Goal: Find specific page/section

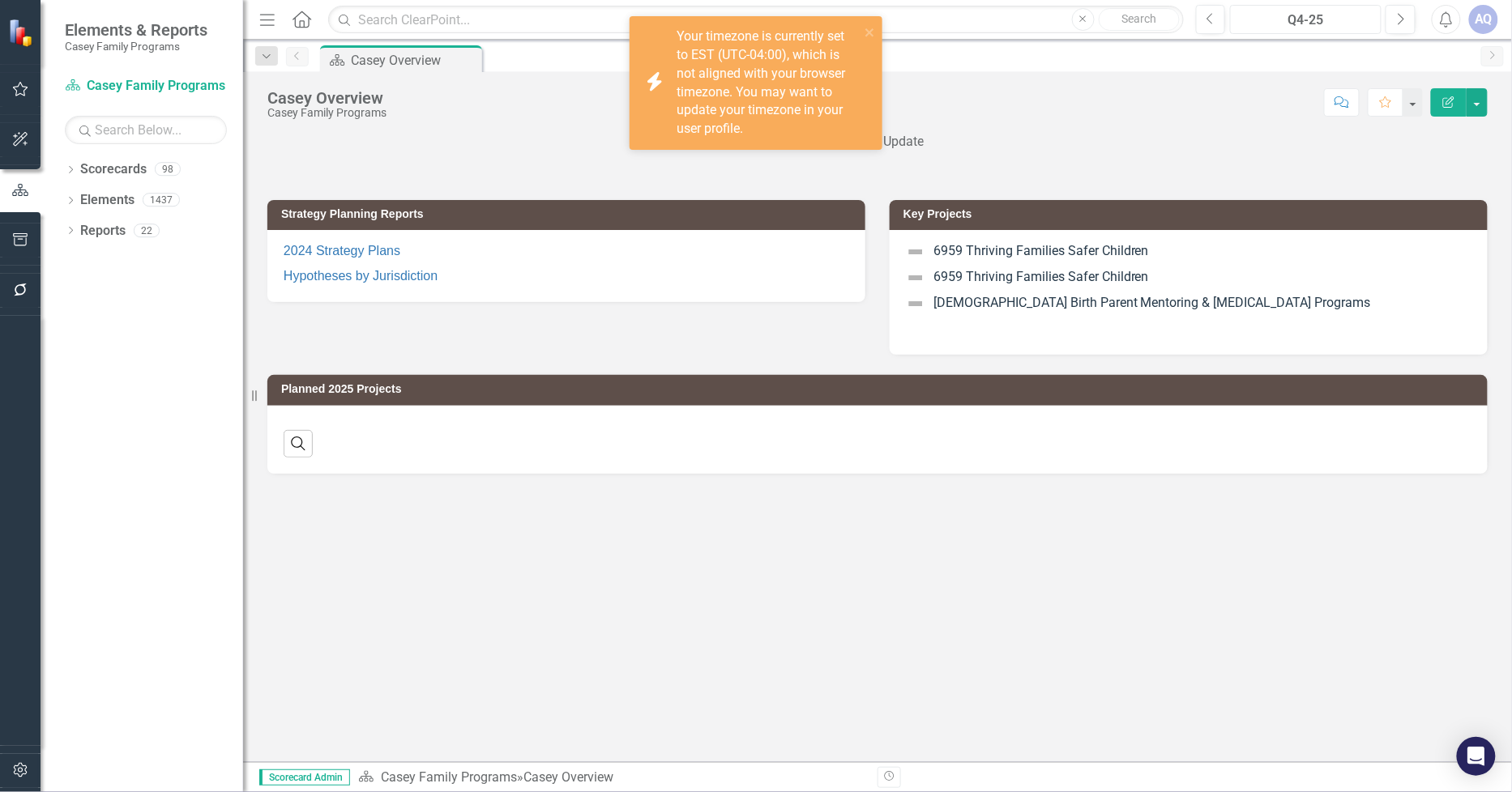
click at [1262, 14] on div "Q4-25" at bounding box center [1306, 20] width 140 height 20
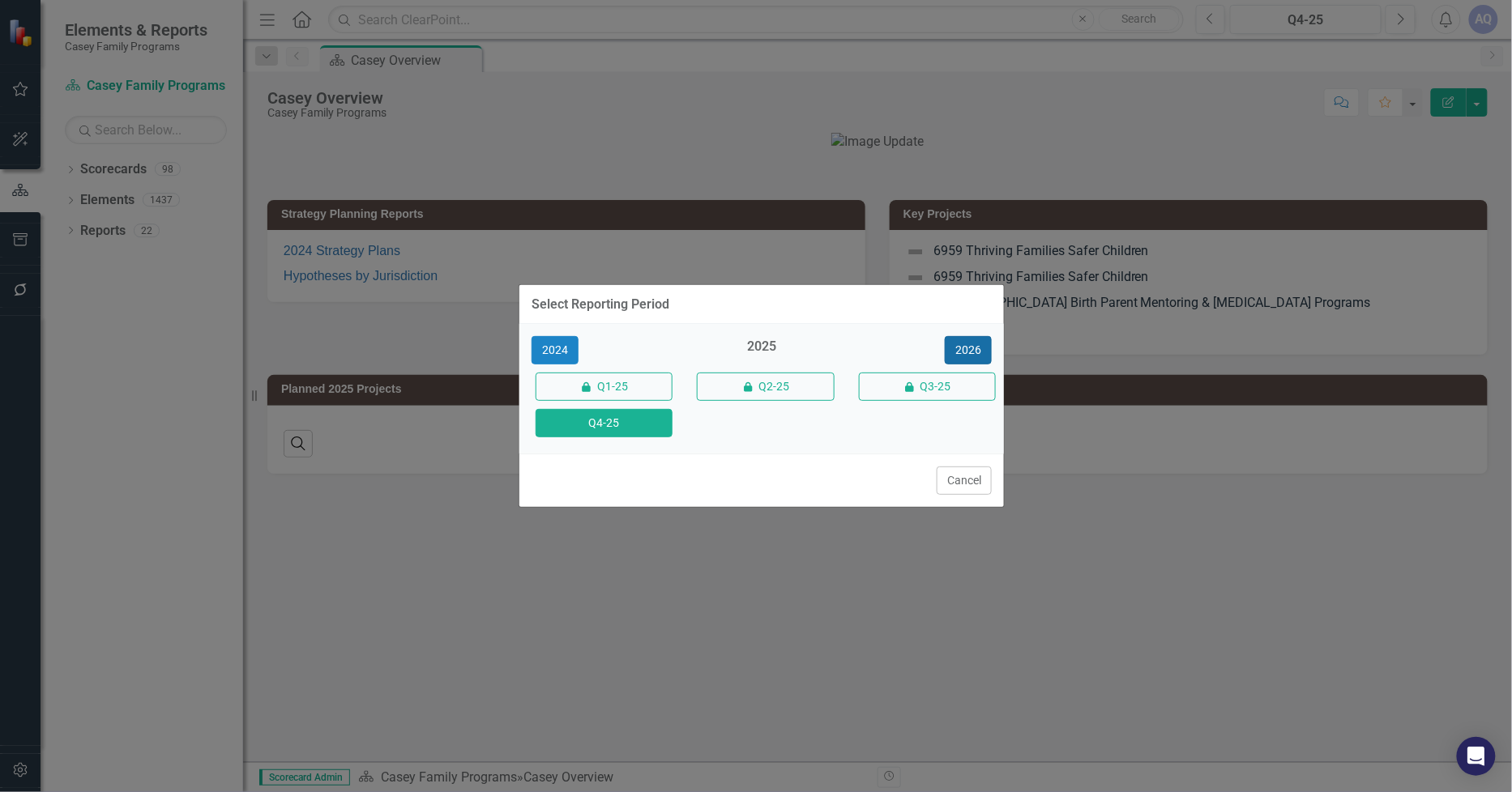
click at [962, 344] on button "2026" at bounding box center [968, 349] width 47 height 28
click at [603, 433] on button "Q4-26" at bounding box center [604, 423] width 137 height 28
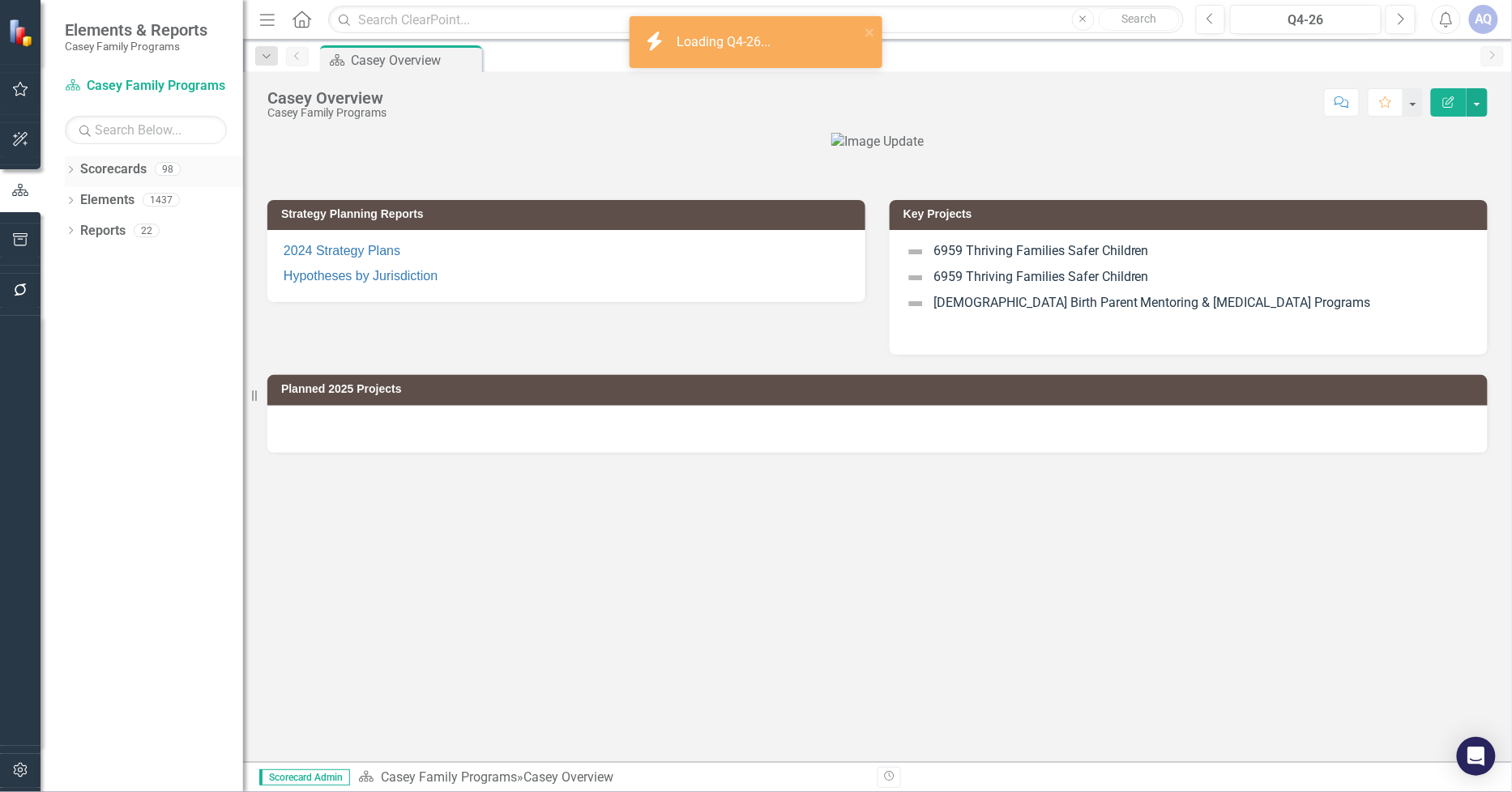
click at [74, 174] on icon "Dropdown" at bounding box center [70, 171] width 11 height 9
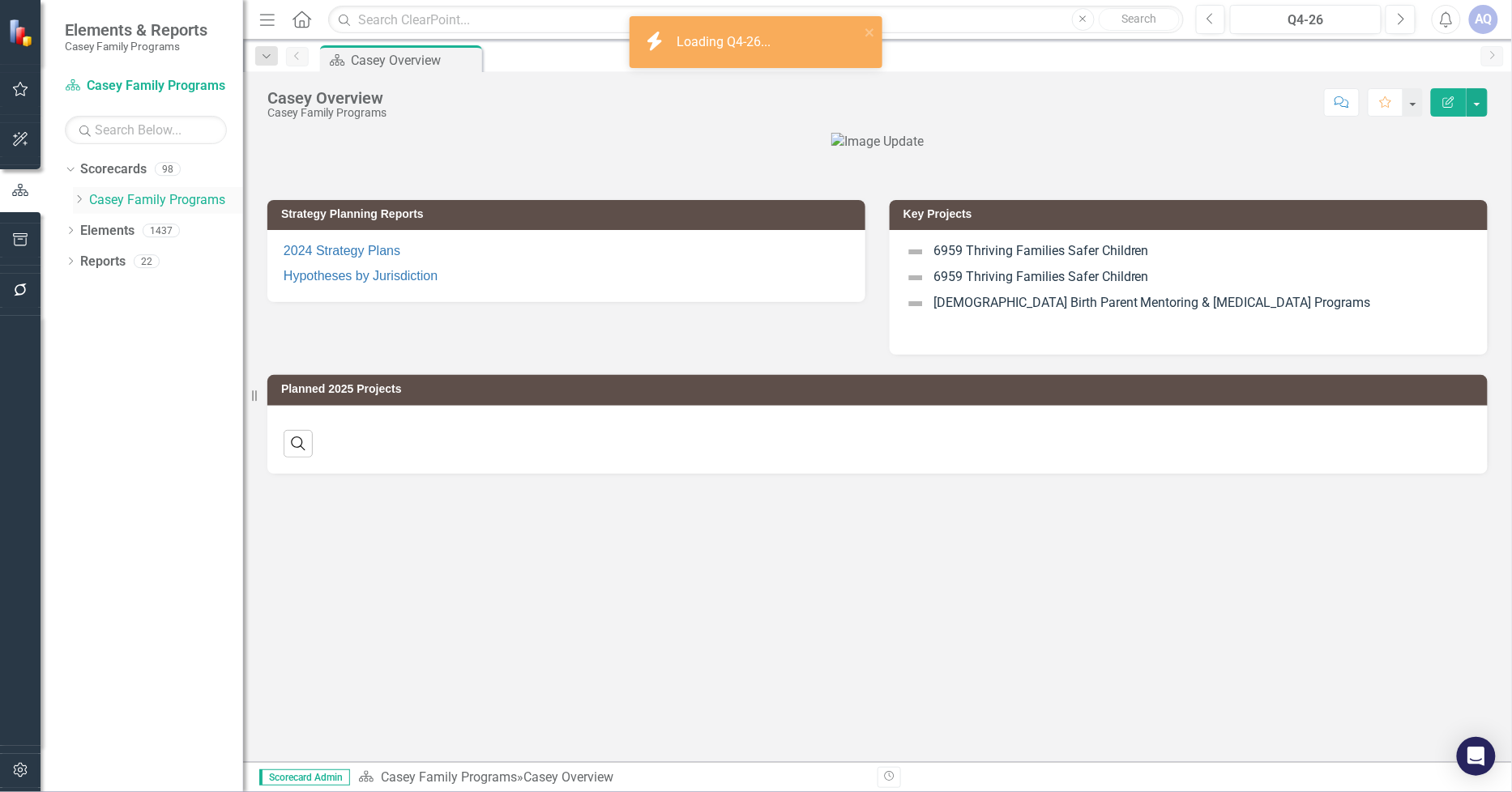
click at [76, 203] on icon "Dropdown" at bounding box center [79, 199] width 12 height 9
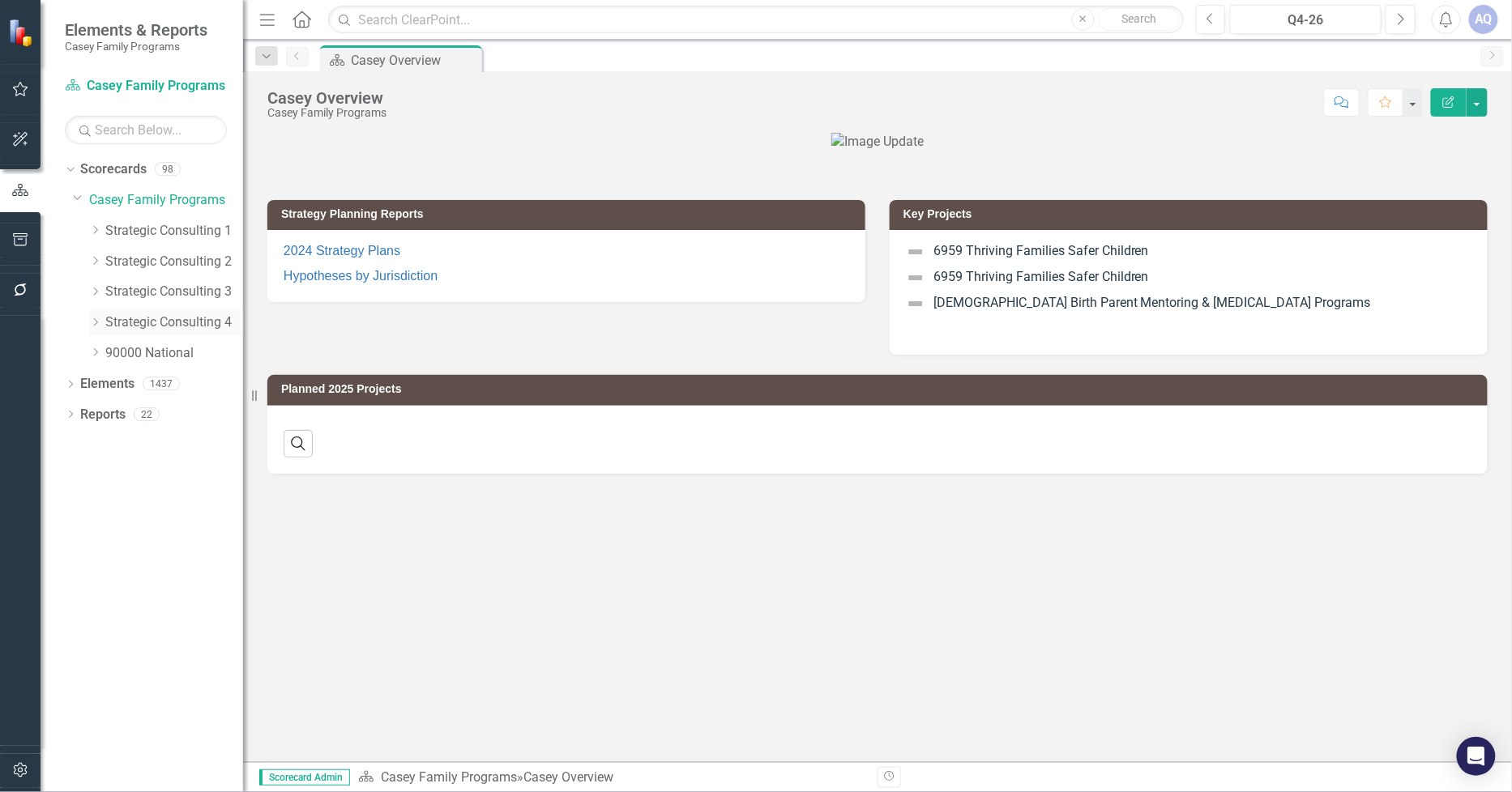
click at [91, 324] on icon "Dropdown" at bounding box center [95, 322] width 12 height 9
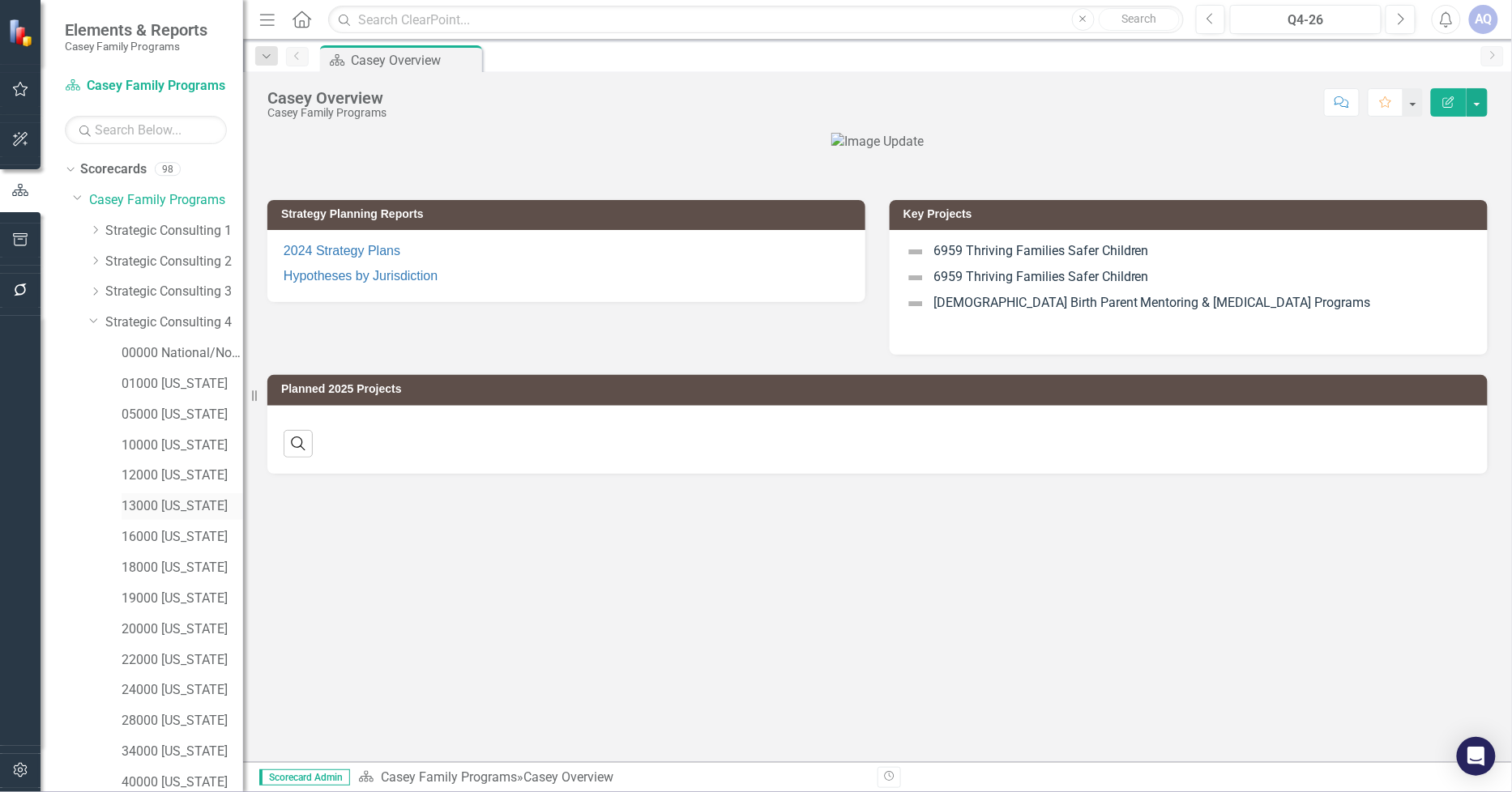
click at [150, 505] on link "13000 [US_STATE]" at bounding box center [182, 507] width 121 height 19
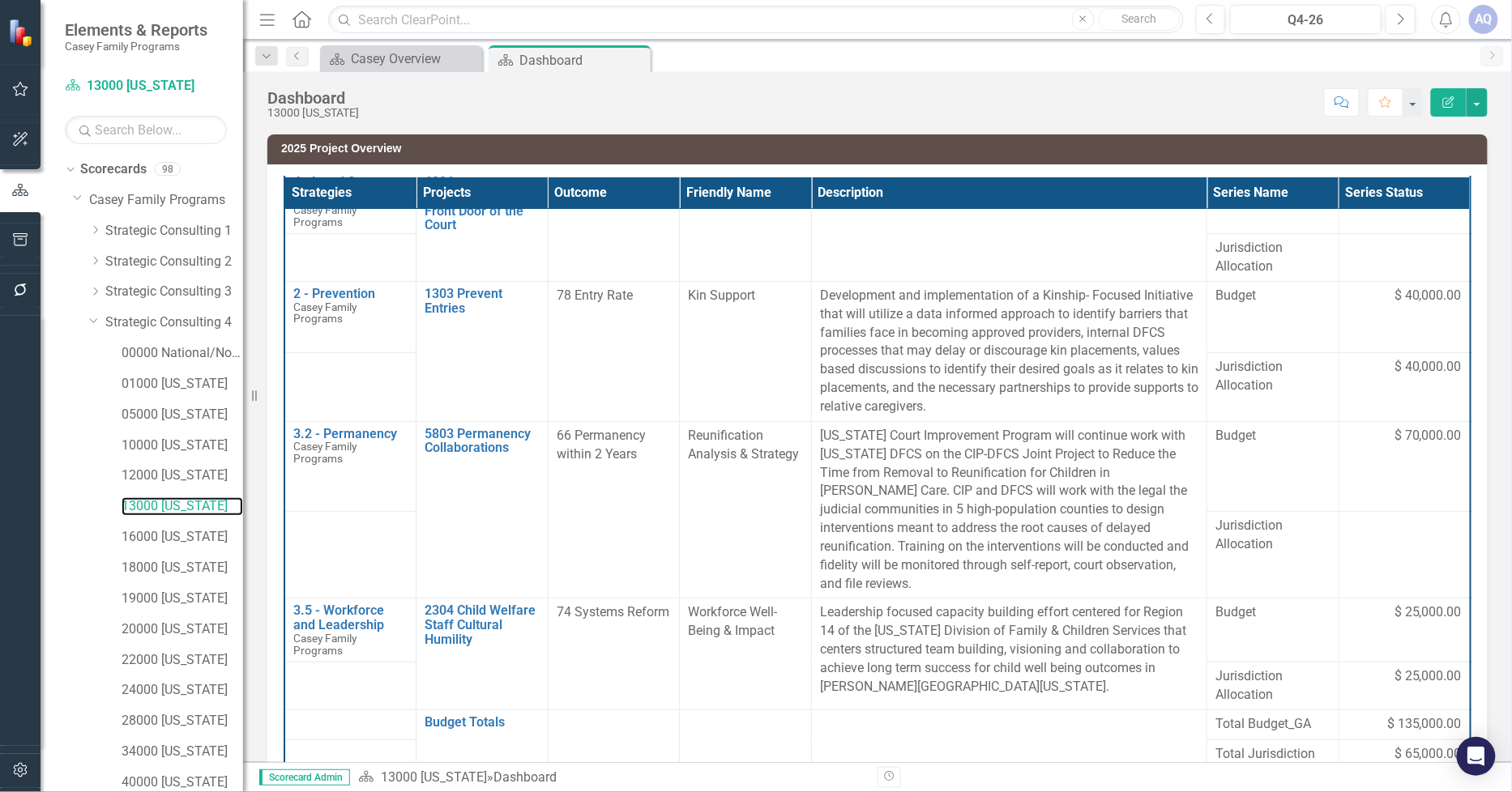
scroll to position [270, 0]
click at [1358, 17] on div "Q4-26" at bounding box center [1306, 20] width 140 height 20
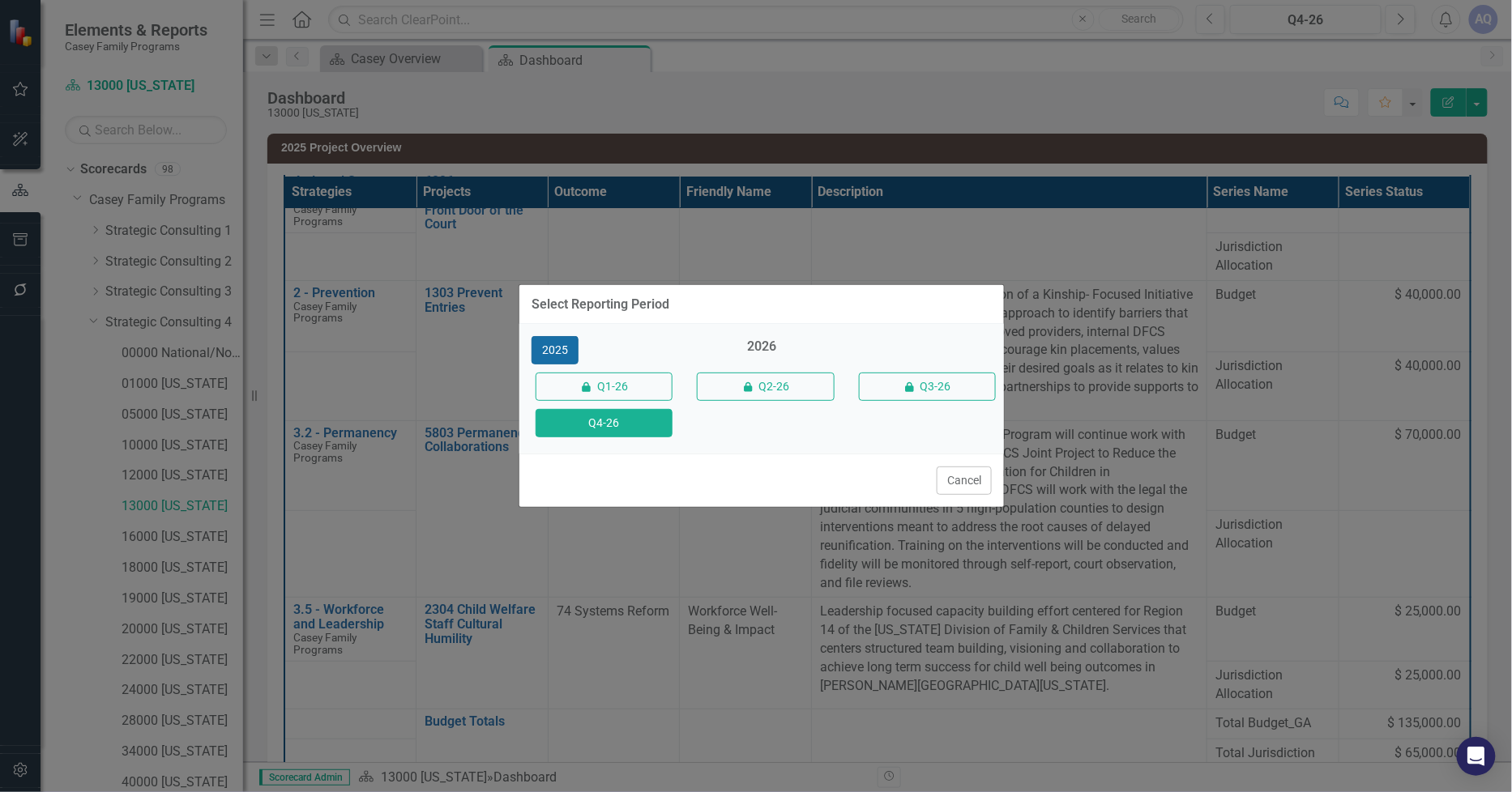
click at [556, 351] on button "2025" at bounding box center [555, 349] width 47 height 28
click at [662, 424] on button "Q4-25" at bounding box center [604, 423] width 137 height 28
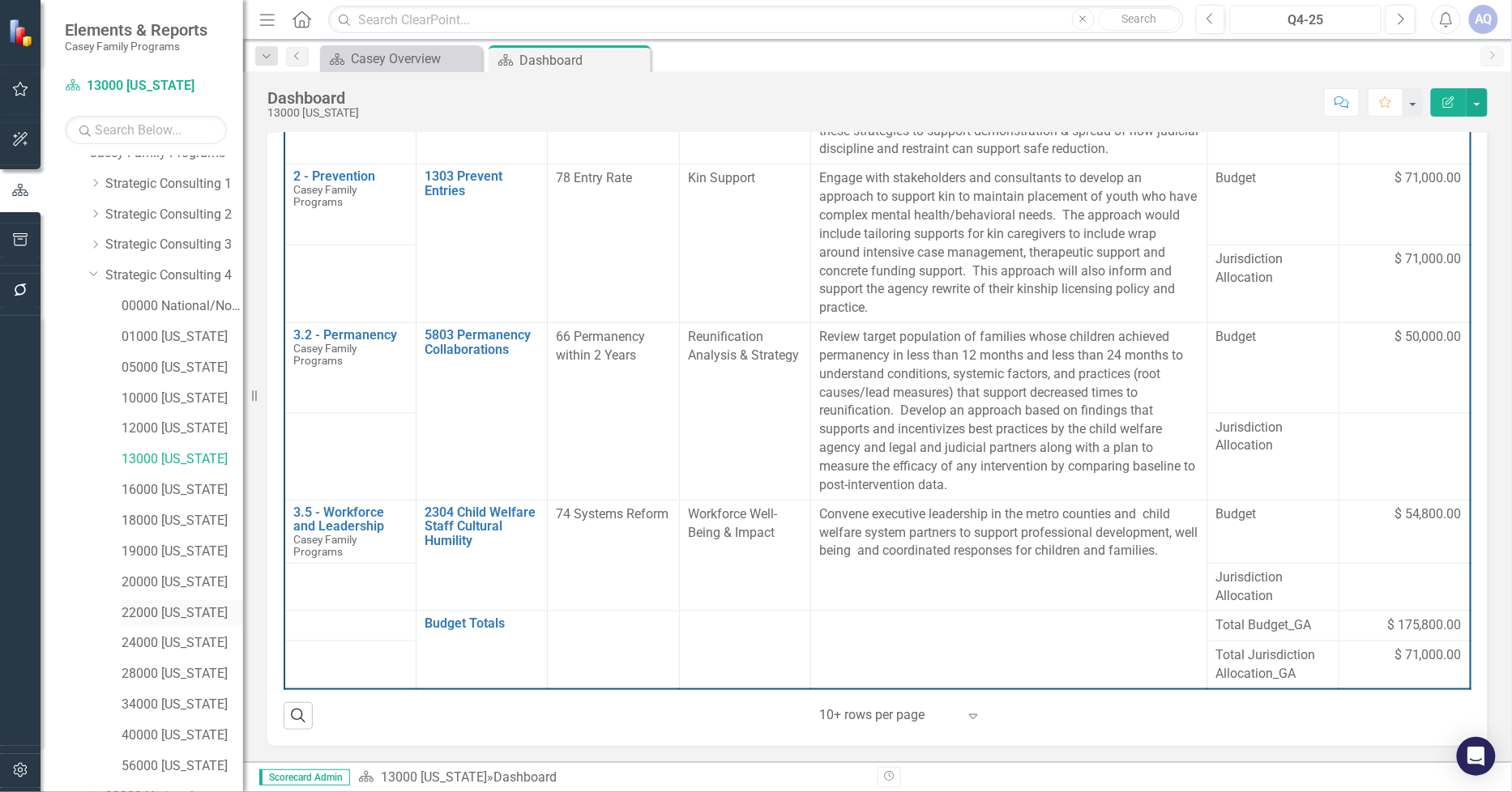
scroll to position [131, 0]
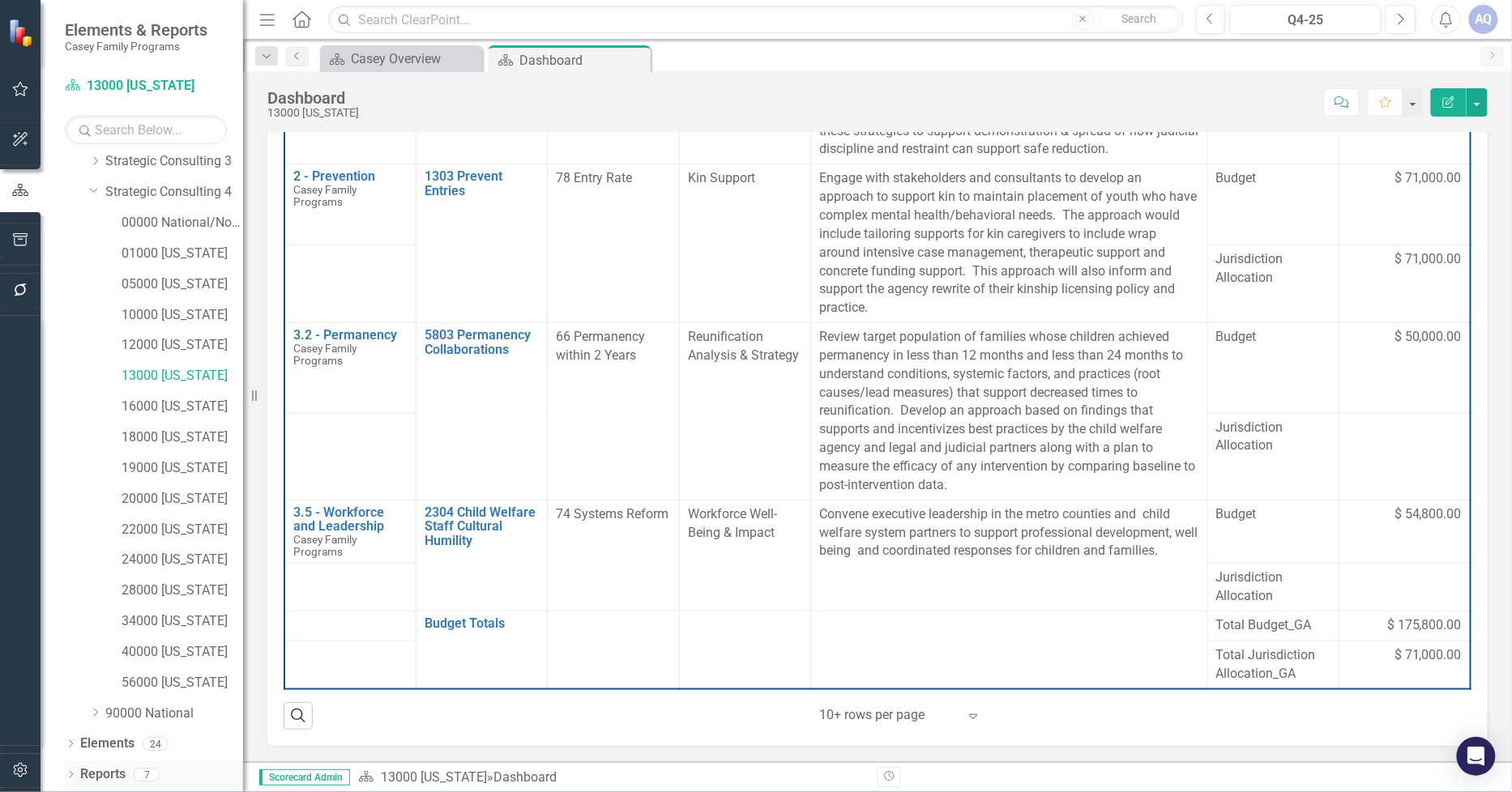
click at [70, 774] on icon "Dropdown" at bounding box center [70, 777] width 11 height 9
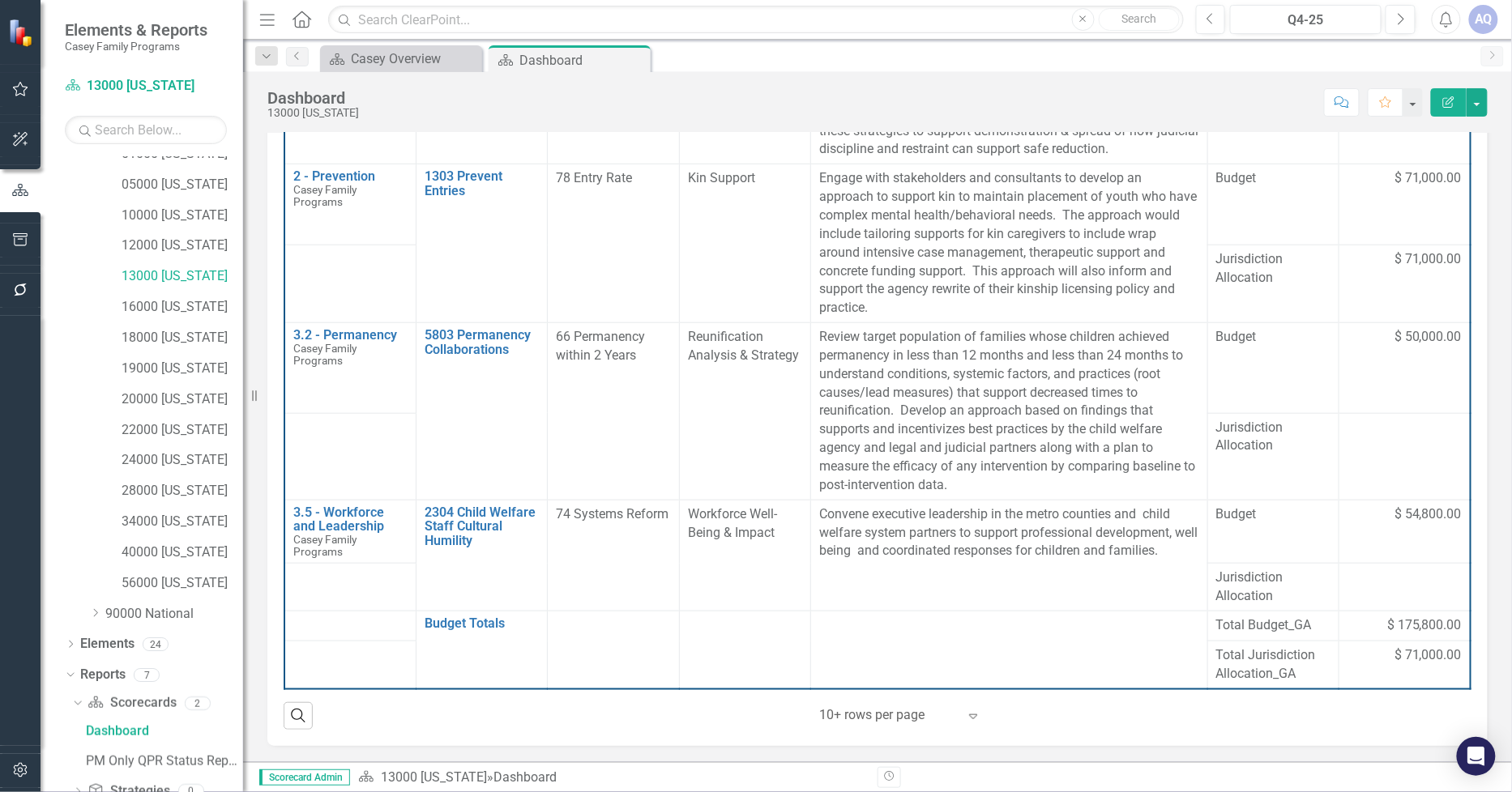
scroll to position [332, 0]
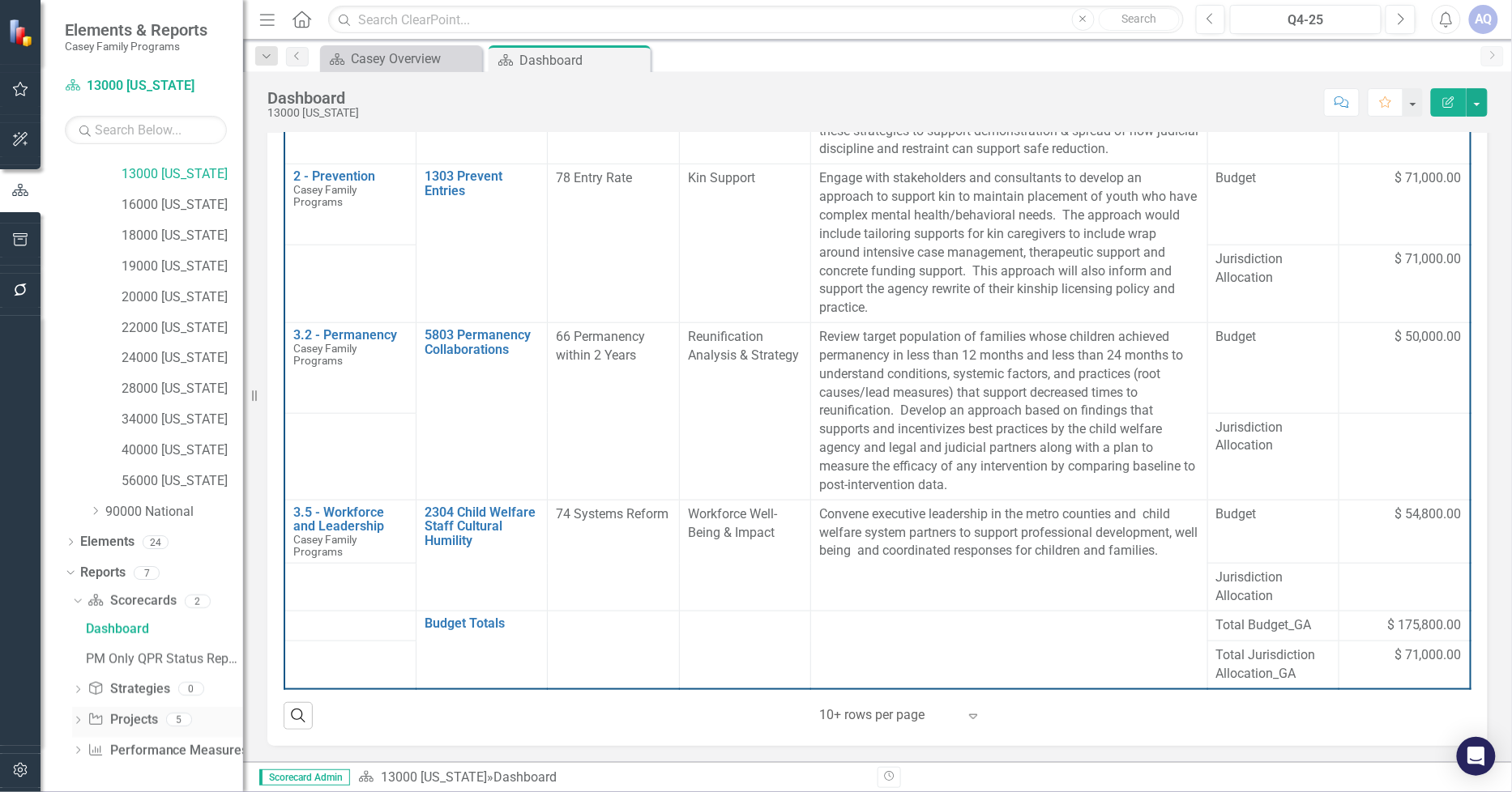
click at [79, 725] on icon "Dropdown" at bounding box center [77, 722] width 11 height 9
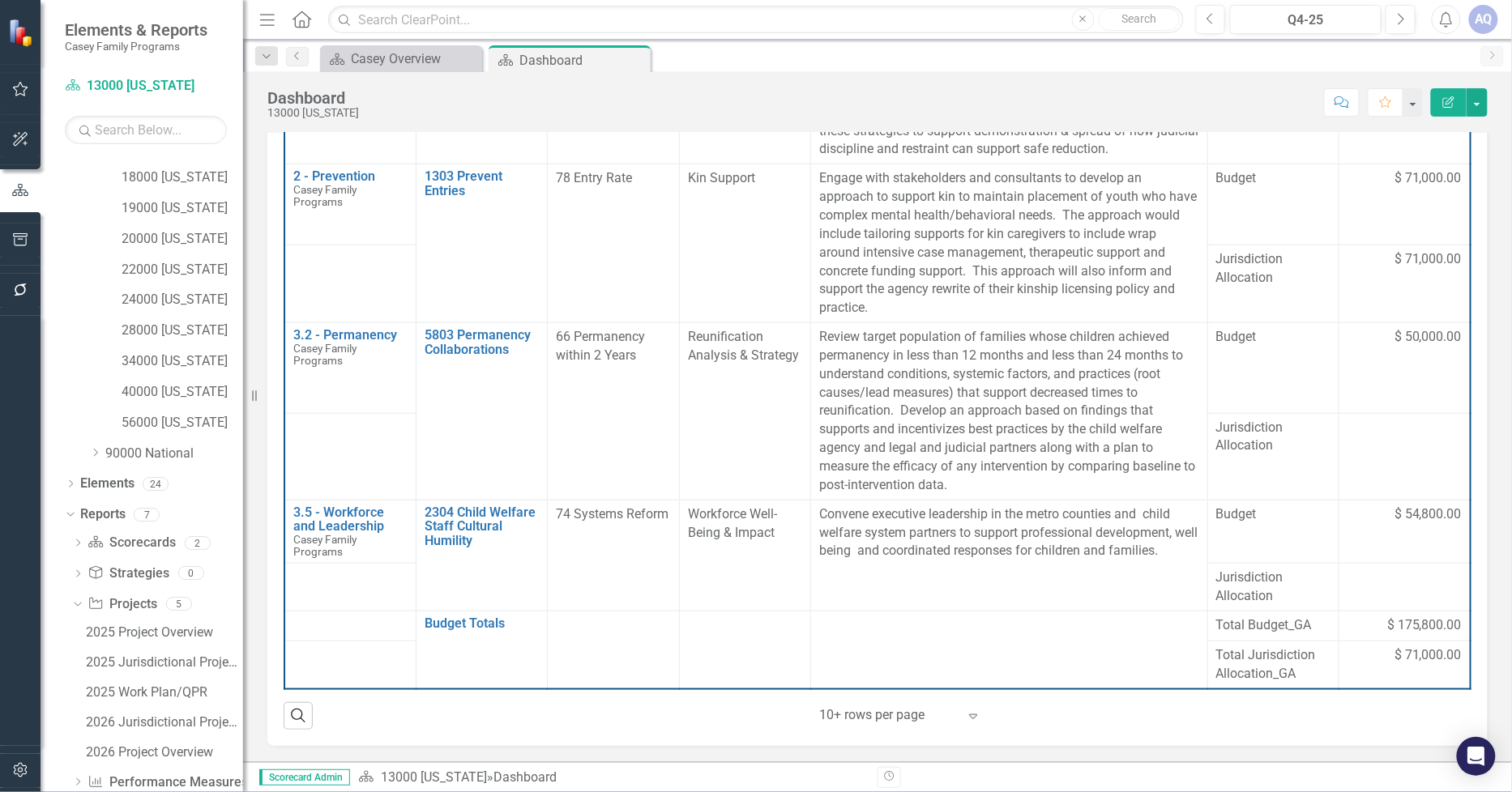
scroll to position [422, 0]
click at [186, 654] on div "2025 Work Plan/QPR" at bounding box center [165, 660] width 157 height 15
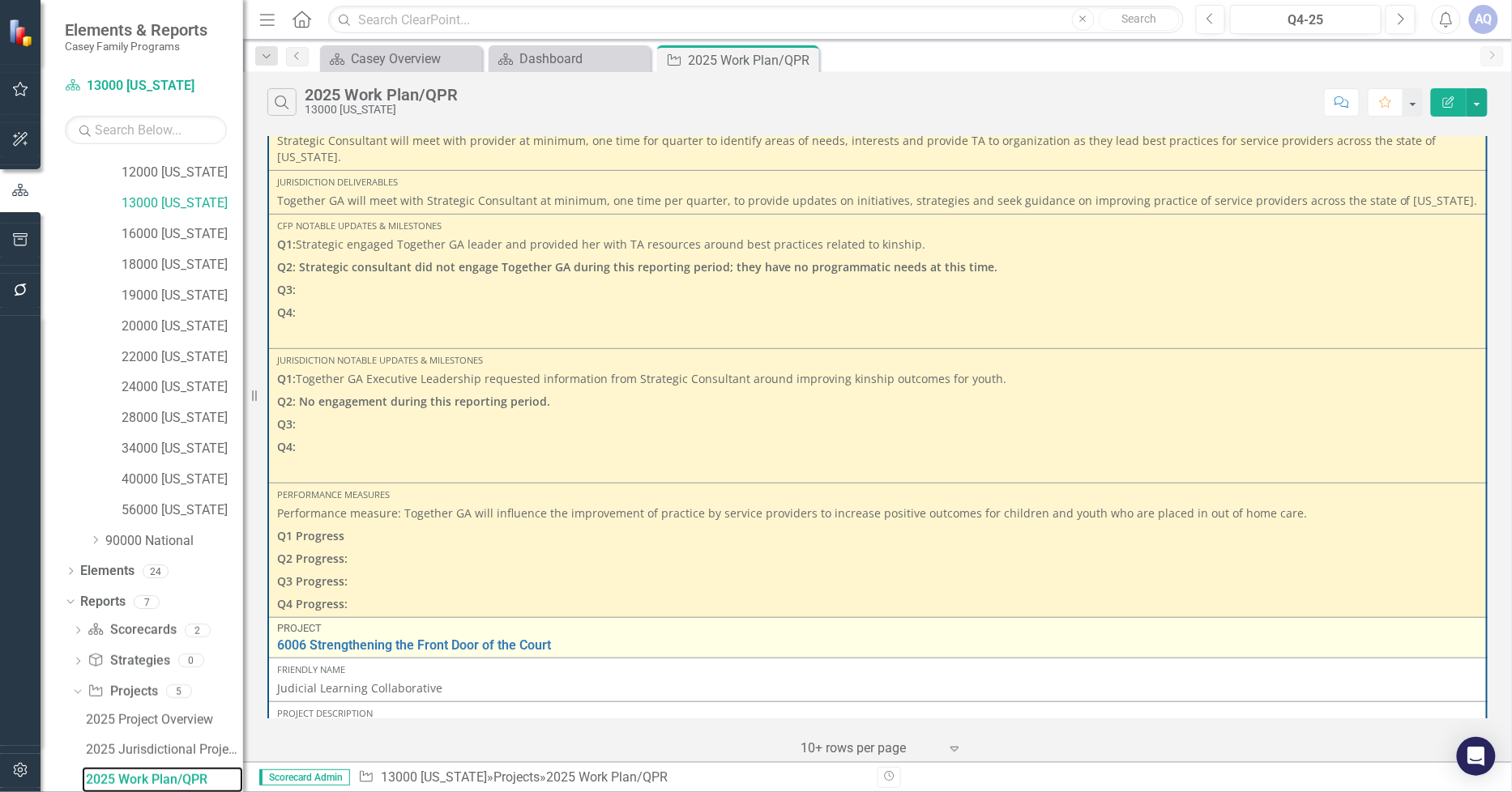
scroll to position [449, 0]
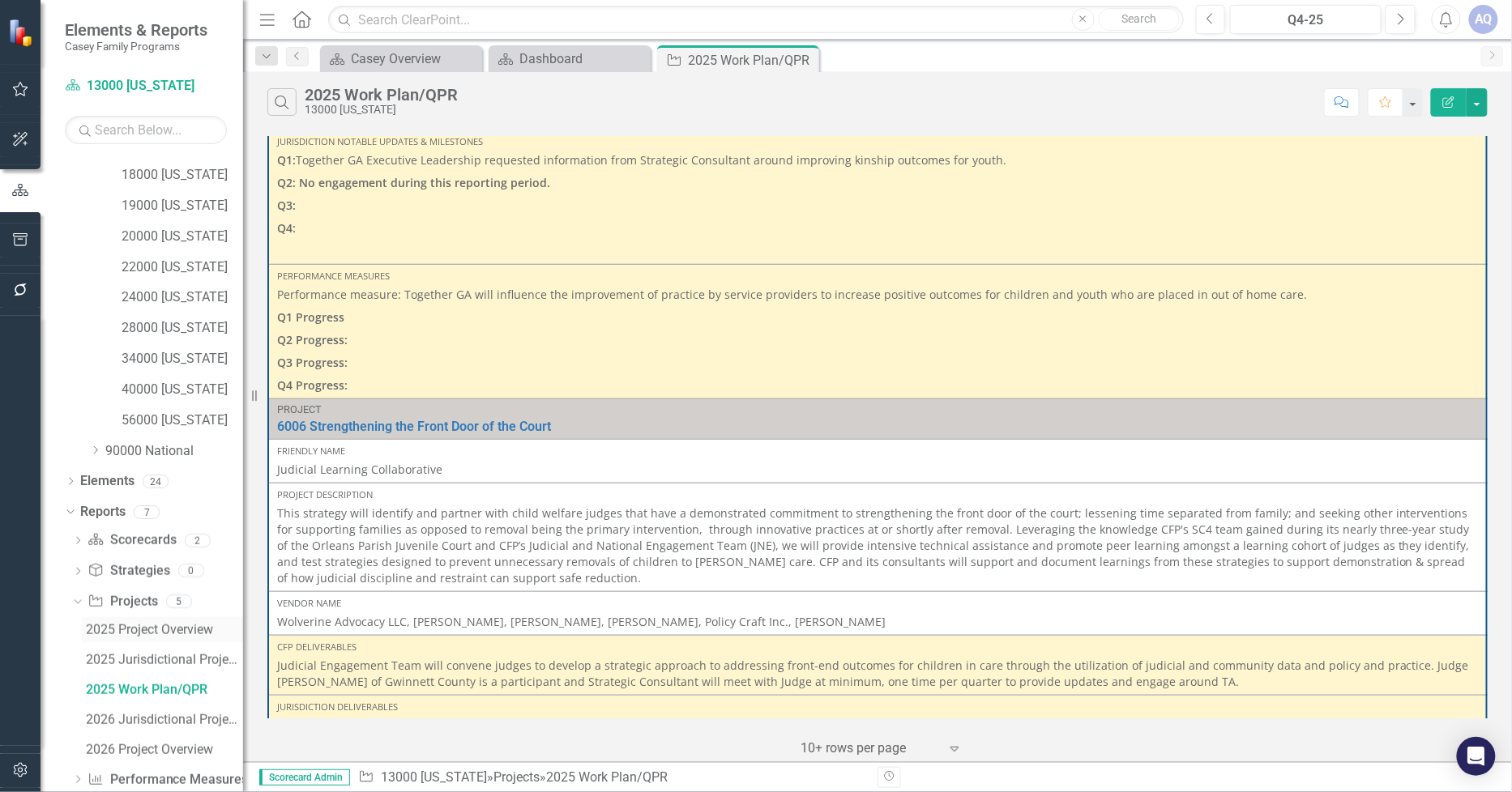
click at [179, 633] on div "2025 Project Overview" at bounding box center [165, 630] width 157 height 15
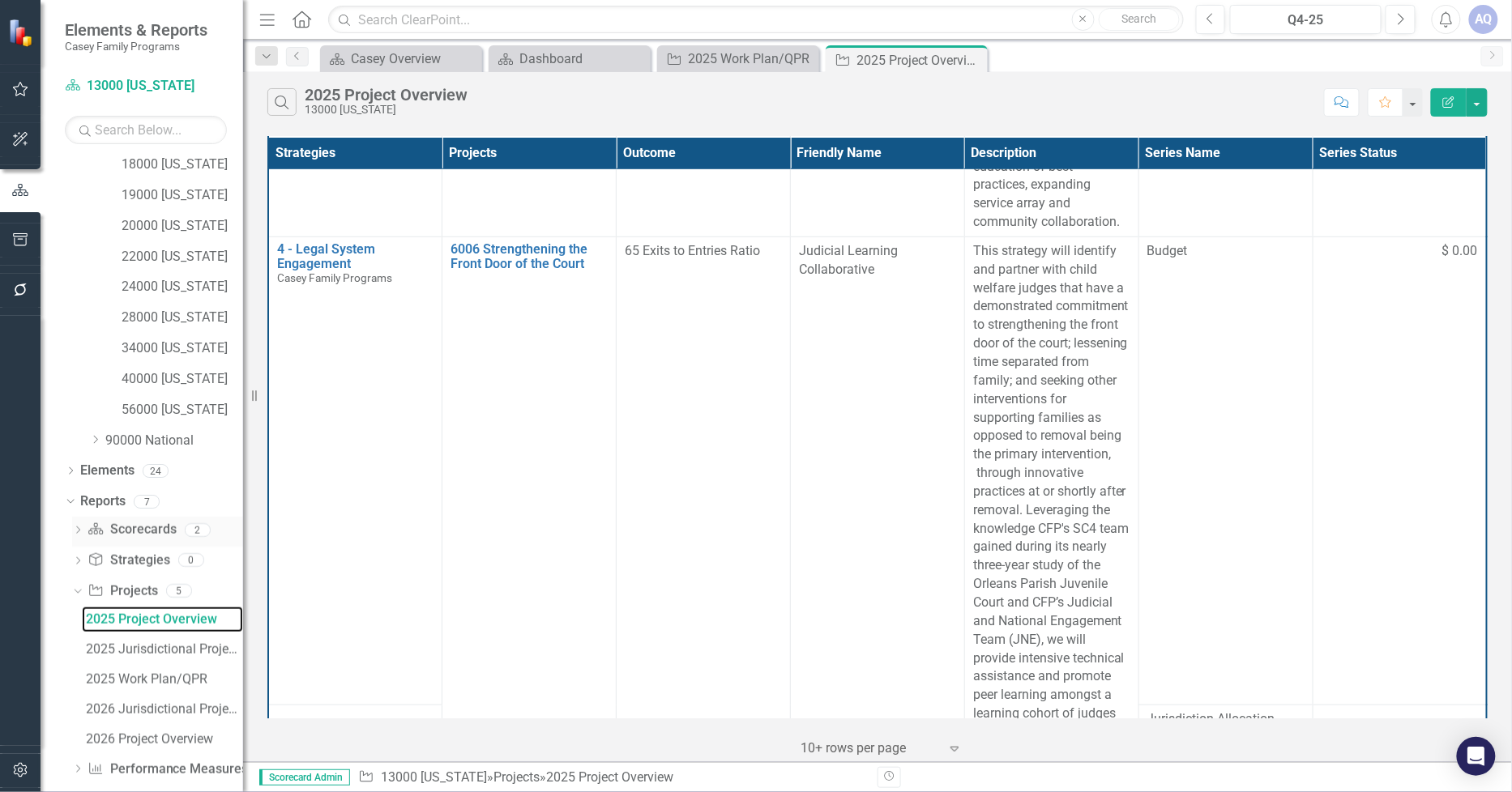
scroll to position [422, 0]
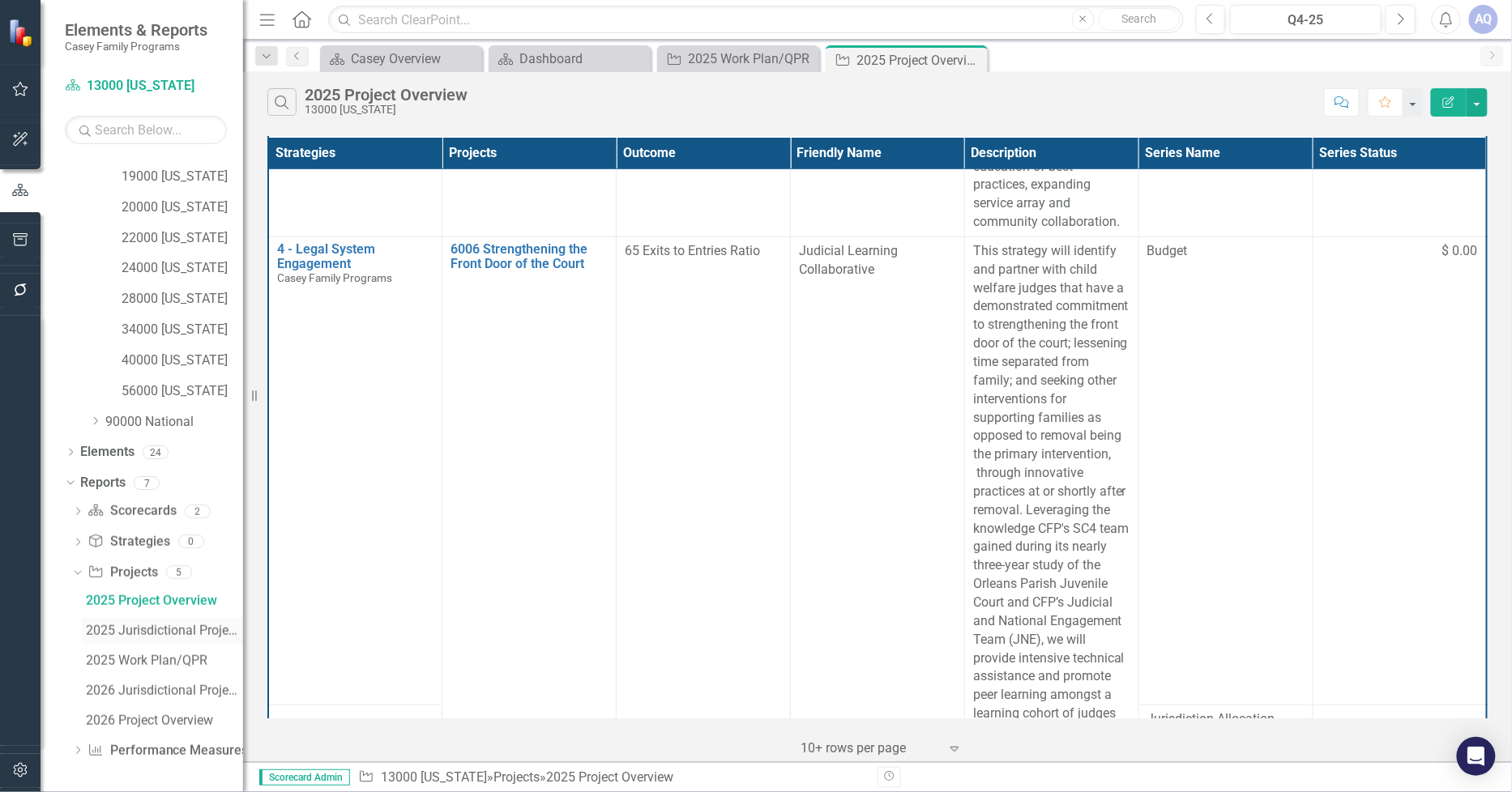
click at [185, 631] on div "2025 Jurisdictional Projects Assessment" at bounding box center [165, 631] width 157 height 15
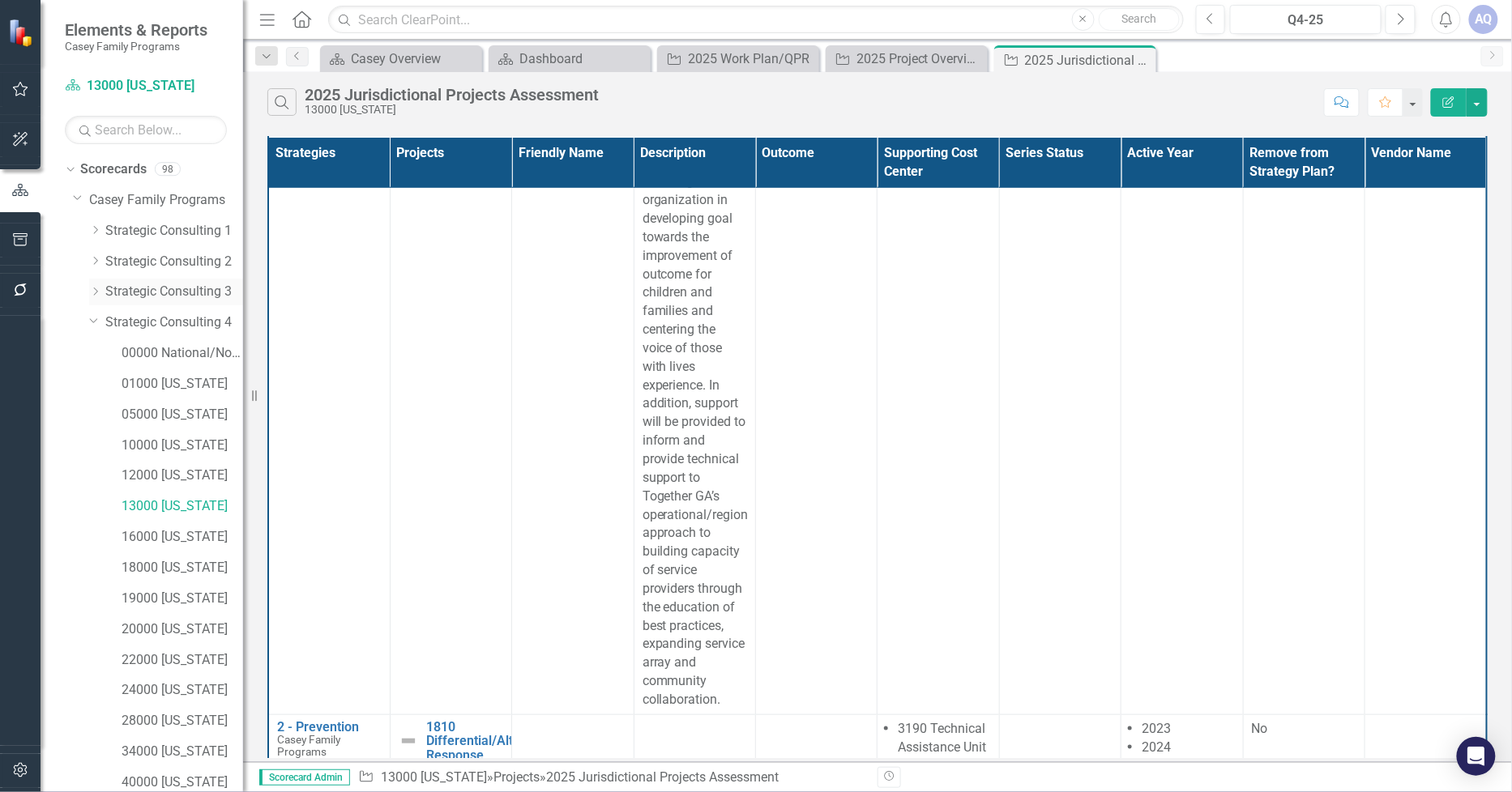
click at [95, 289] on icon "Dropdown" at bounding box center [95, 291] width 12 height 9
click at [204, 537] on link "26000 [US_STATE]" at bounding box center [182, 537] width 121 height 19
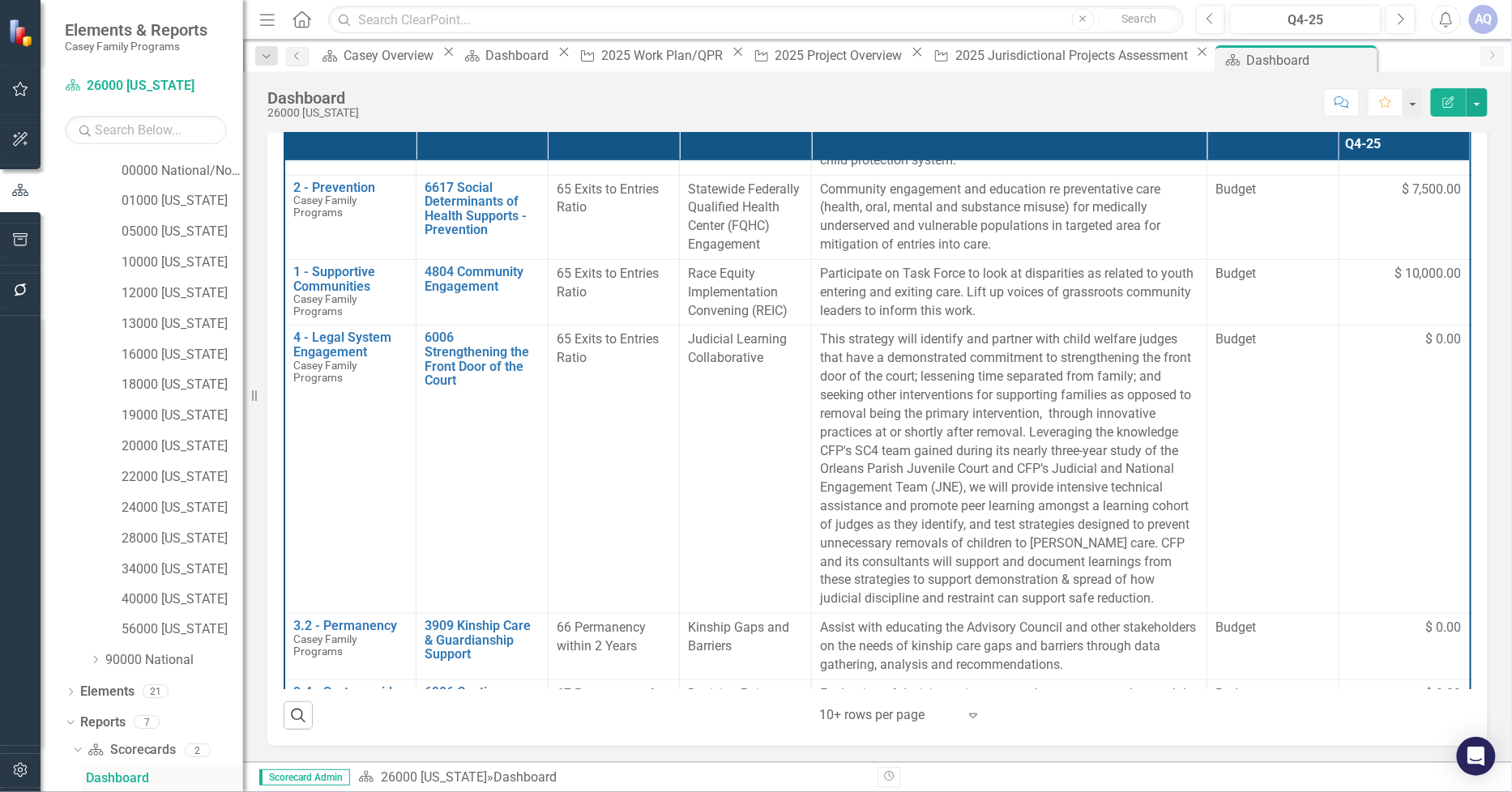
scroll to position [823, 0]
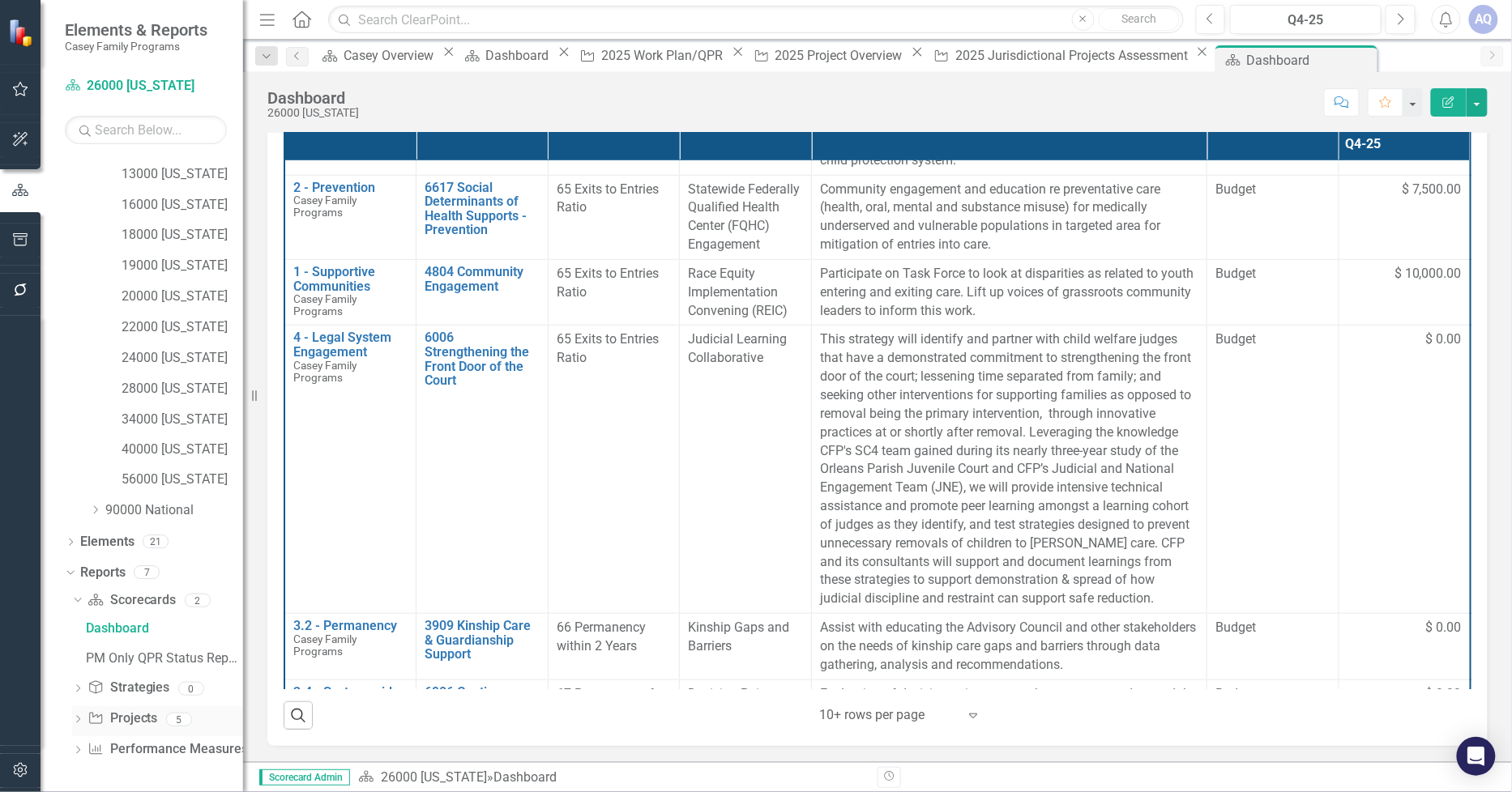
click at [78, 722] on icon at bounding box center [78, 719] width 4 height 8
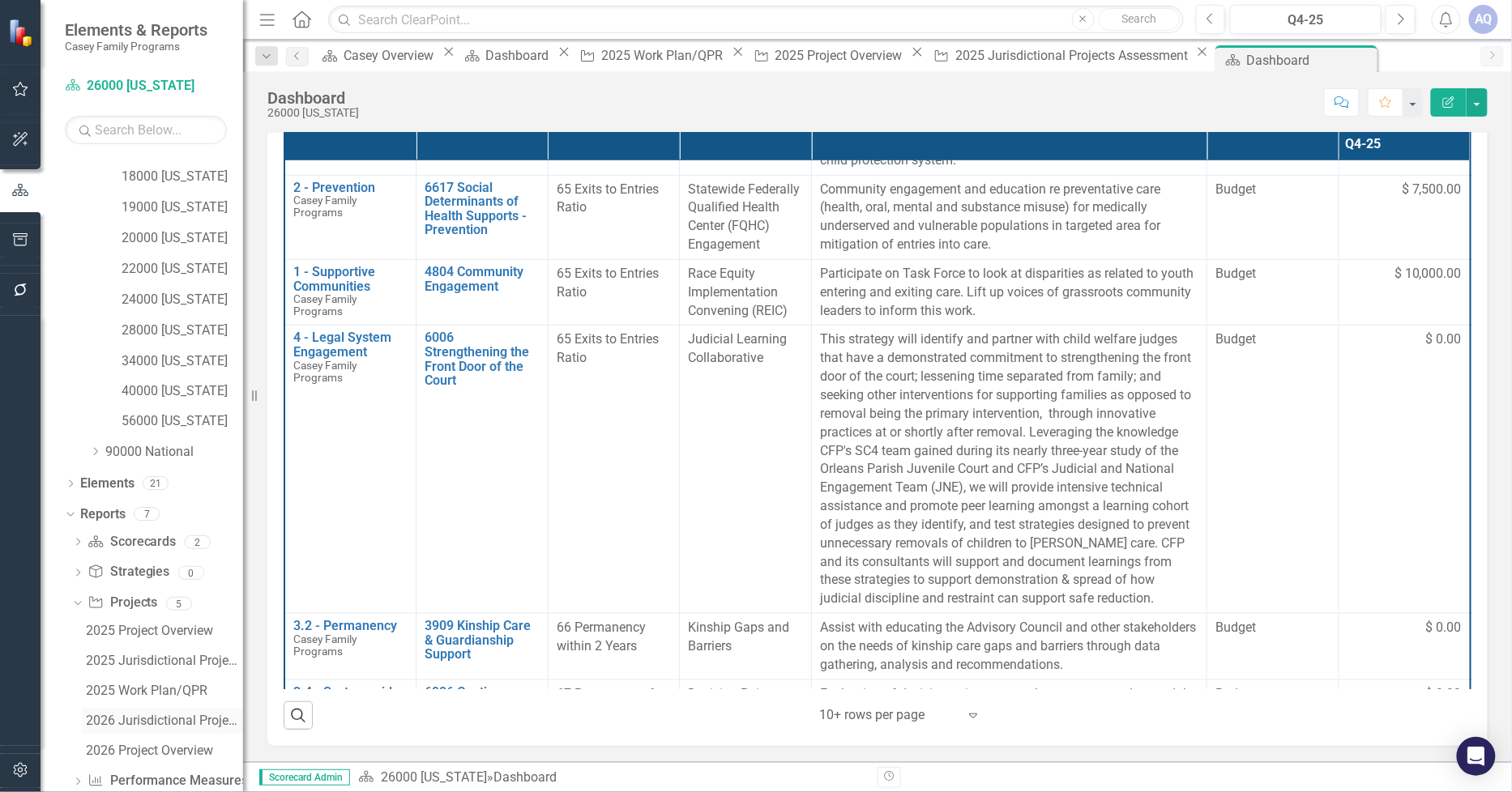
scroll to position [913, 0]
click at [200, 626] on div "2025 Jurisdictional Projects Assessment" at bounding box center [165, 630] width 157 height 15
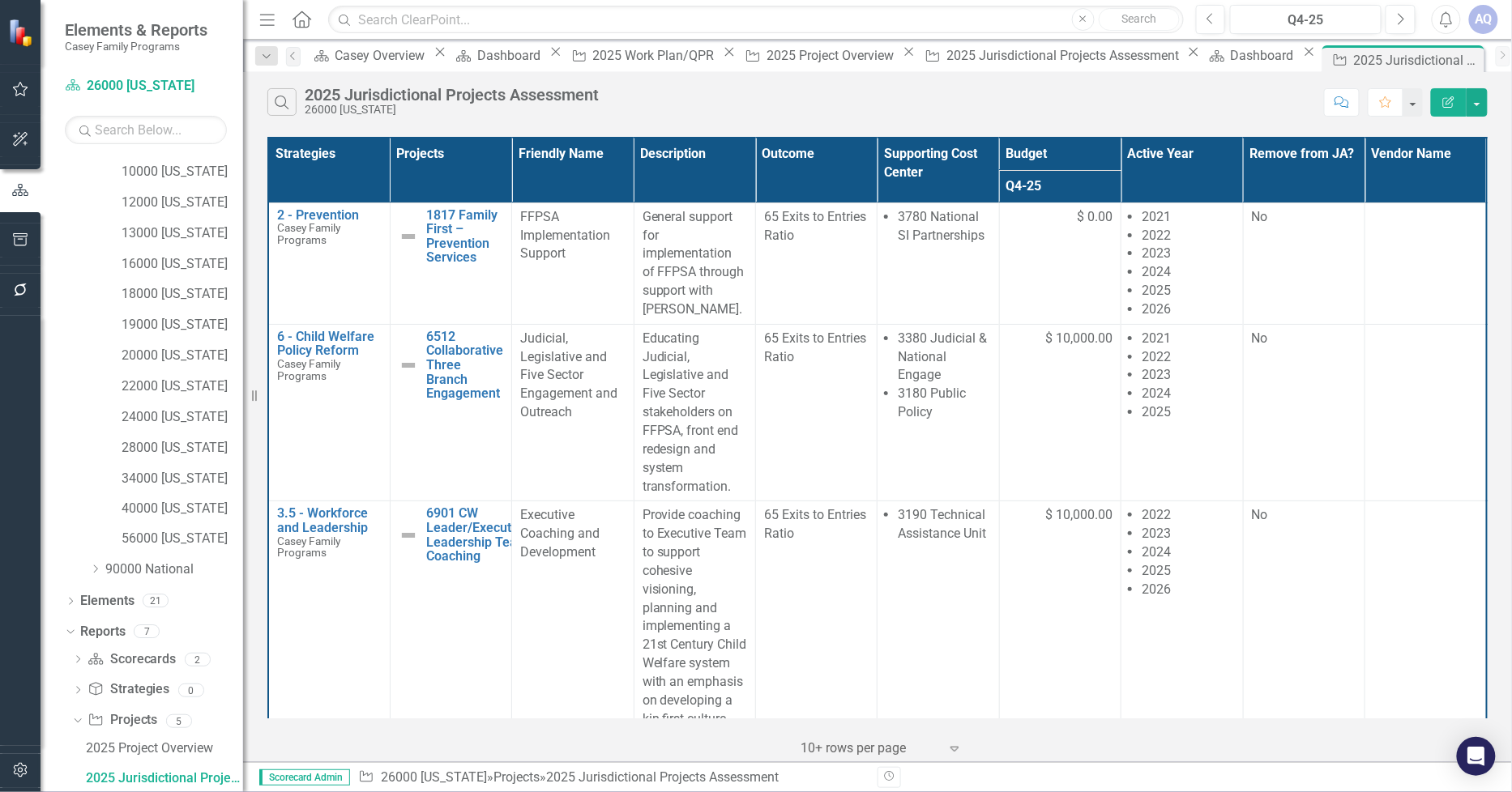
click at [1508, 156] on div "Strategies Projects Friendly Name Description Outcome Supporting Cost Center Bu…" at bounding box center [877, 447] width 1269 height 630
